Goal: Task Accomplishment & Management: Use online tool/utility

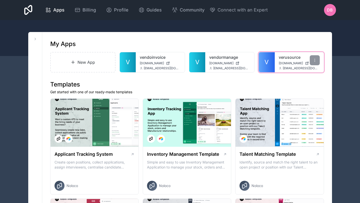
click at [270, 62] on link "V" at bounding box center [267, 62] width 16 height 20
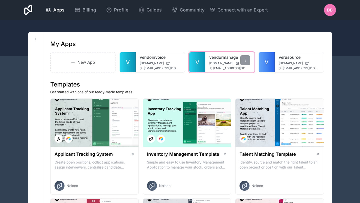
click at [201, 61] on link "V" at bounding box center [197, 62] width 16 height 20
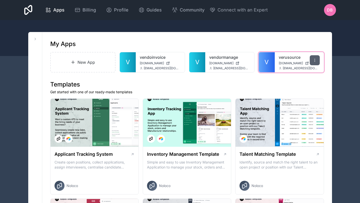
click at [317, 58] on icon at bounding box center [315, 60] width 4 height 4
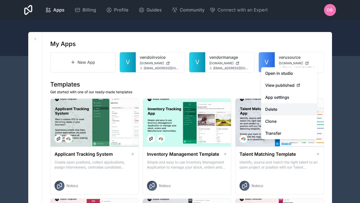
click at [278, 108] on button "Delete" at bounding box center [289, 109] width 56 height 12
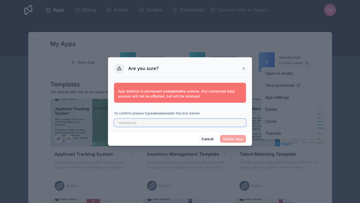
click at [194, 124] on input "text" at bounding box center [180, 123] width 132 height 8
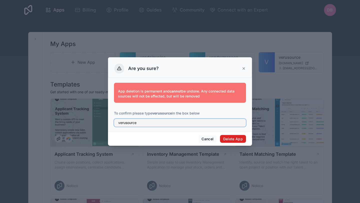
type input "verusource"
click at [232, 139] on button "Delete App" at bounding box center [233, 139] width 26 height 8
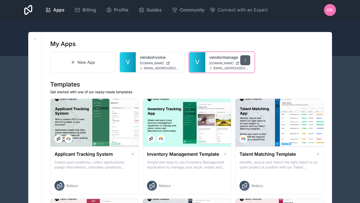
click at [246, 59] on icon at bounding box center [245, 60] width 4 height 4
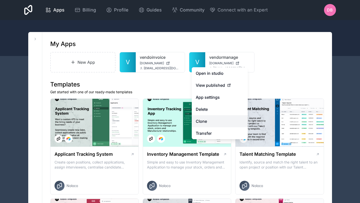
click at [211, 120] on link "Clone" at bounding box center [220, 121] width 56 height 12
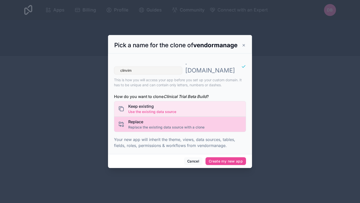
type input "clinvim"
click at [152, 125] on span "Replace the existing data source with a clone" at bounding box center [166, 127] width 76 height 5
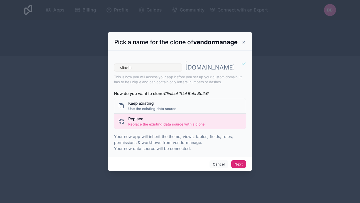
click at [241, 160] on button "Next" at bounding box center [238, 164] width 15 height 8
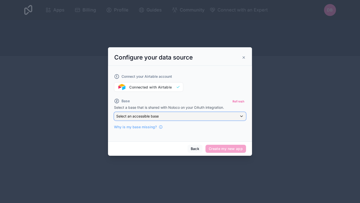
click at [196, 115] on div "Select an accessible base" at bounding box center [180, 116] width 132 height 8
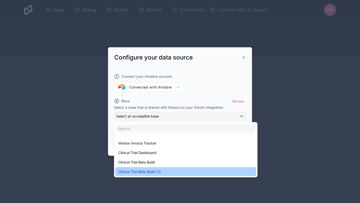
click at [152, 173] on span "Clinical Trial Beta Build V3" at bounding box center [139, 172] width 43 height 6
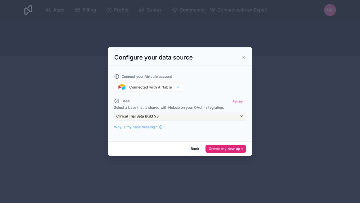
click at [226, 147] on button "Create my new app" at bounding box center [226, 149] width 41 height 8
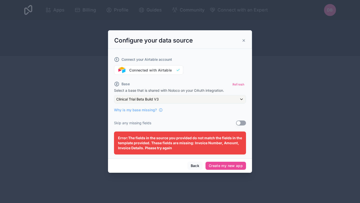
click at [241, 122] on button "Use setting" at bounding box center [241, 123] width 10 height 5
click at [229, 167] on button "Create my new app" at bounding box center [226, 166] width 41 height 8
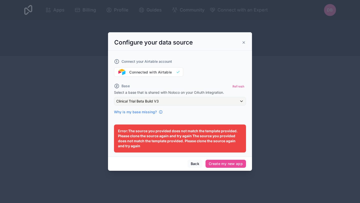
click at [149, 112] on span "Why is my base missing?" at bounding box center [135, 112] width 43 height 5
click at [233, 163] on button "Create my new app" at bounding box center [226, 164] width 41 height 8
click at [245, 42] on icon at bounding box center [244, 43] width 4 height 4
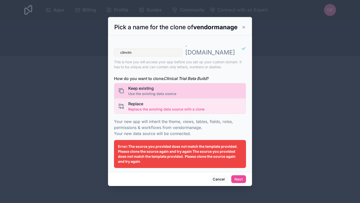
click at [178, 84] on div "Keep existing Use the existing data source" at bounding box center [180, 91] width 132 height 16
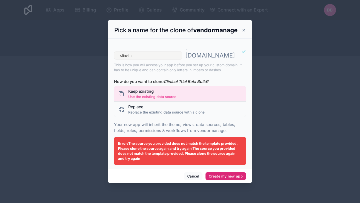
click at [218, 172] on button "Create my new app" at bounding box center [226, 176] width 41 height 8
